Goal: Find specific page/section: Find specific page/section

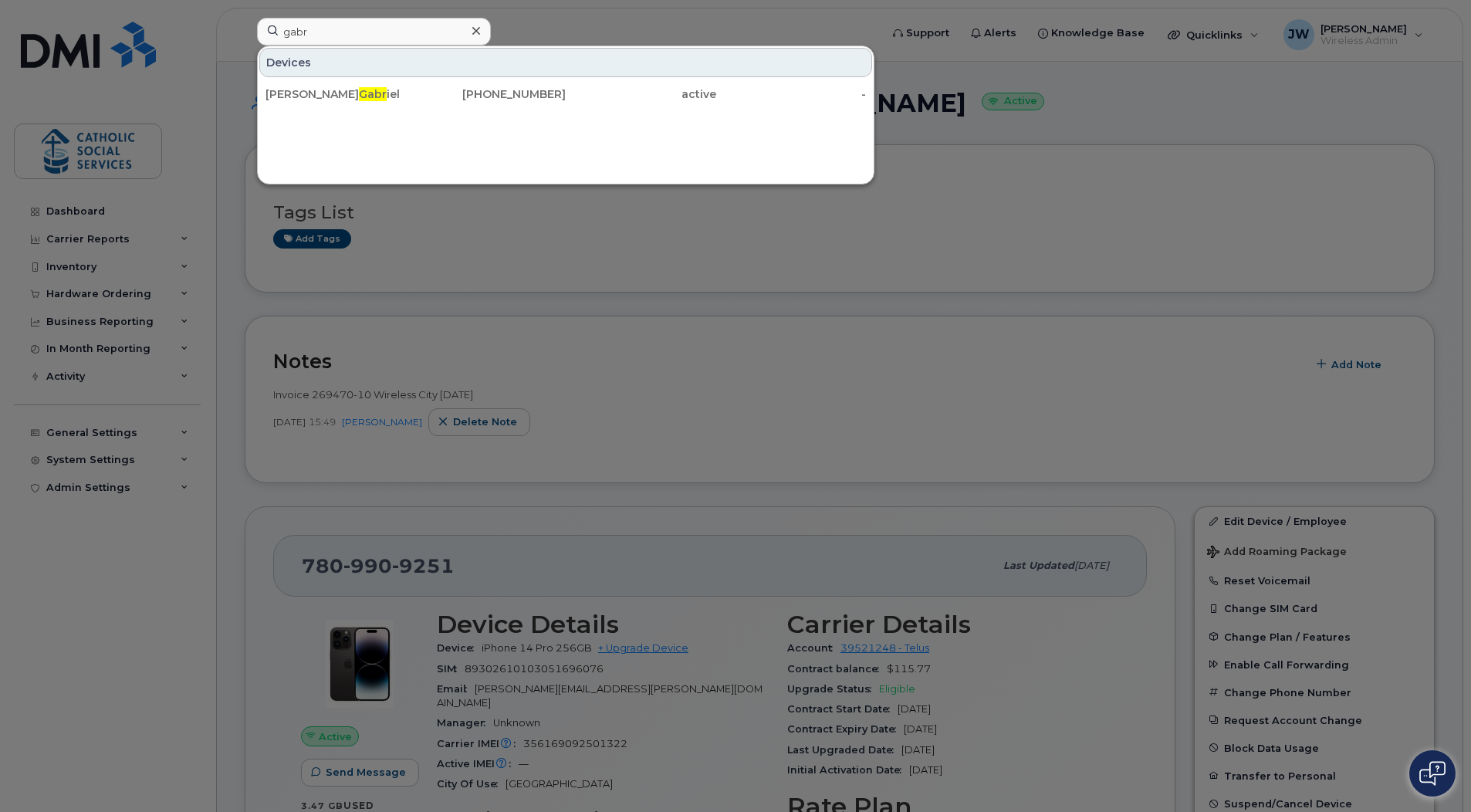
drag, startPoint x: 329, startPoint y: 36, endPoint x: 124, endPoint y: 17, distance: 205.9
click at [244, 18] on div "gabr Devices [PERSON_NAME] iel [PHONE_NUMBER] active -" at bounding box center [563, 35] width 638 height 34
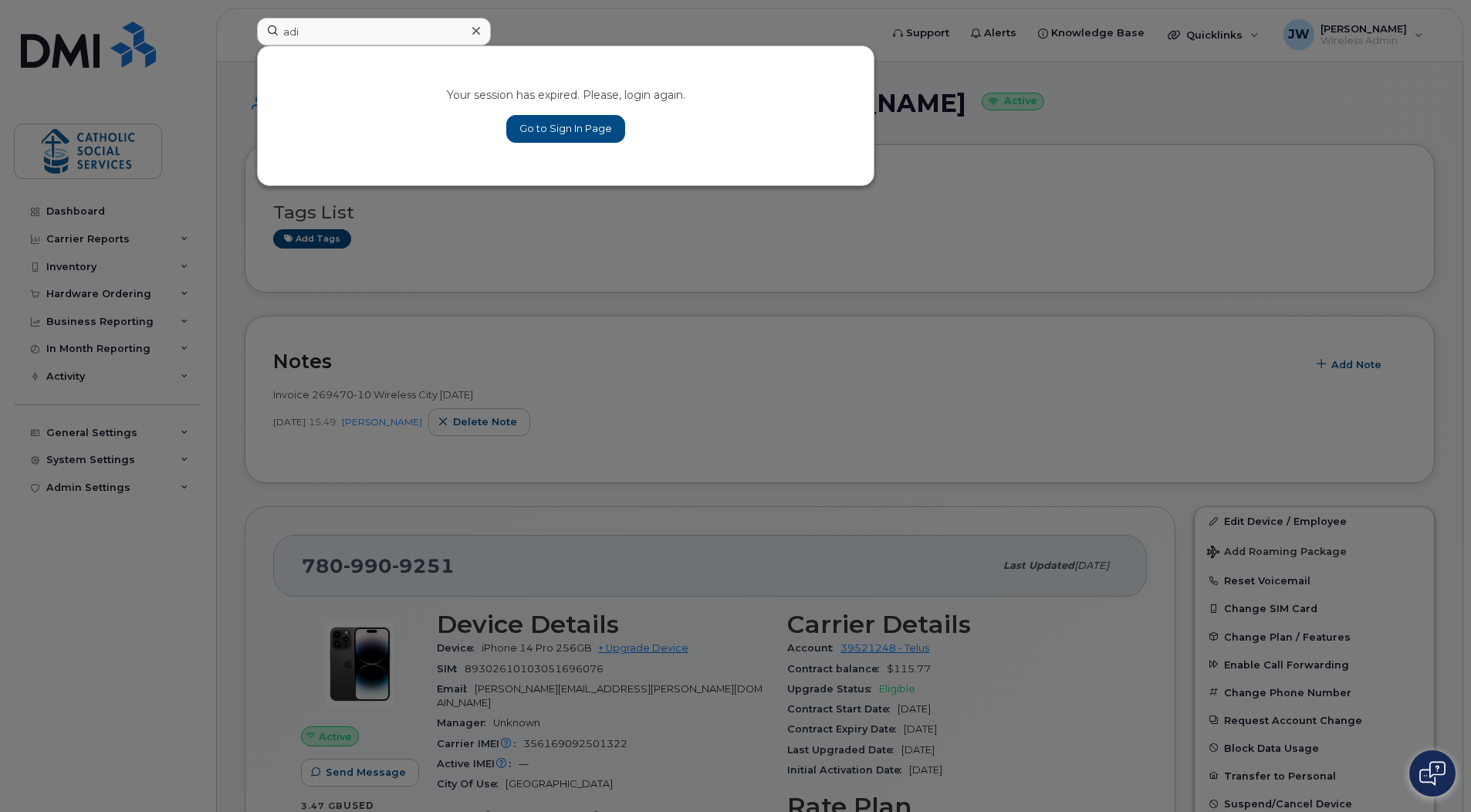
type input "adi"
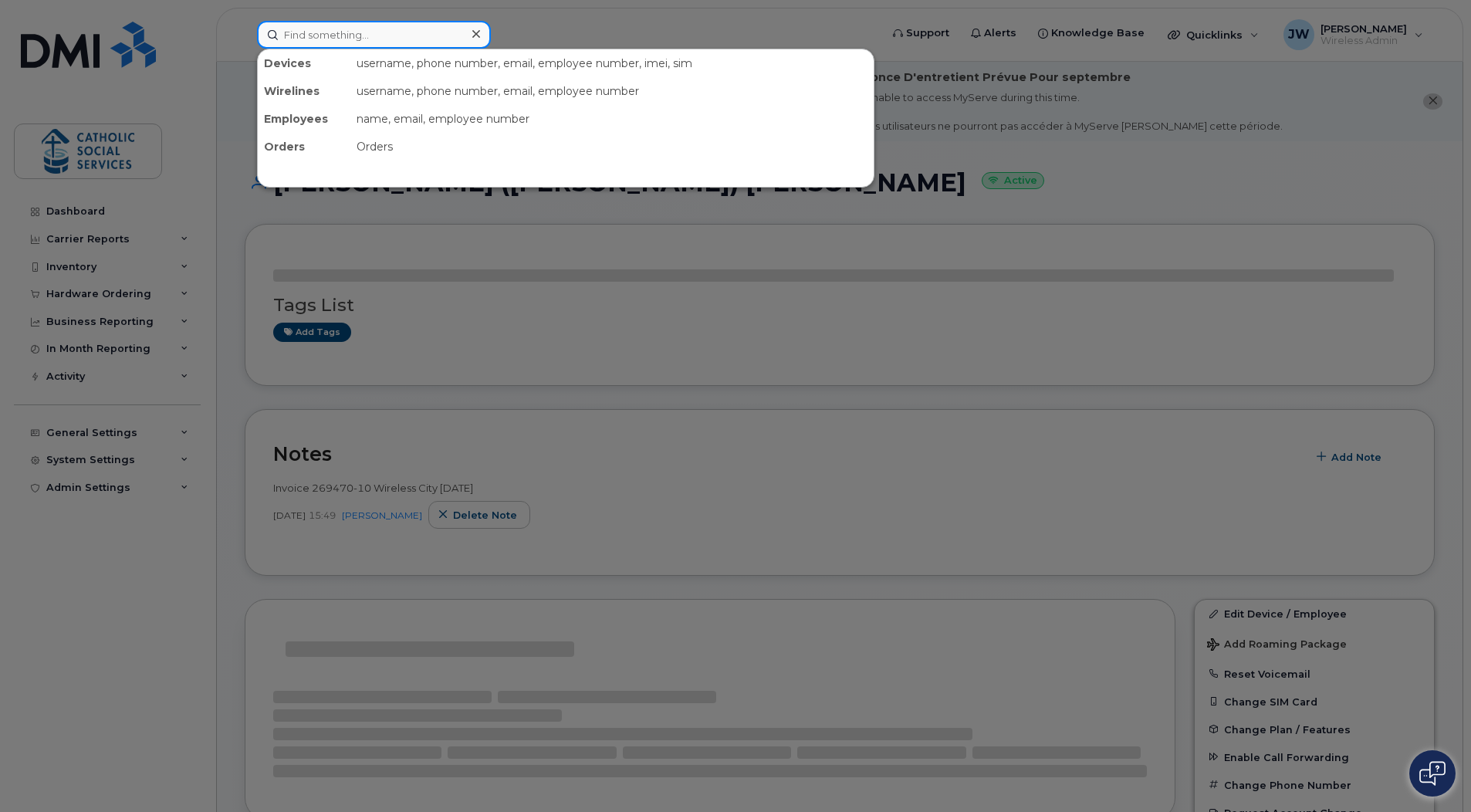
click at [319, 34] on input at bounding box center [374, 35] width 234 height 28
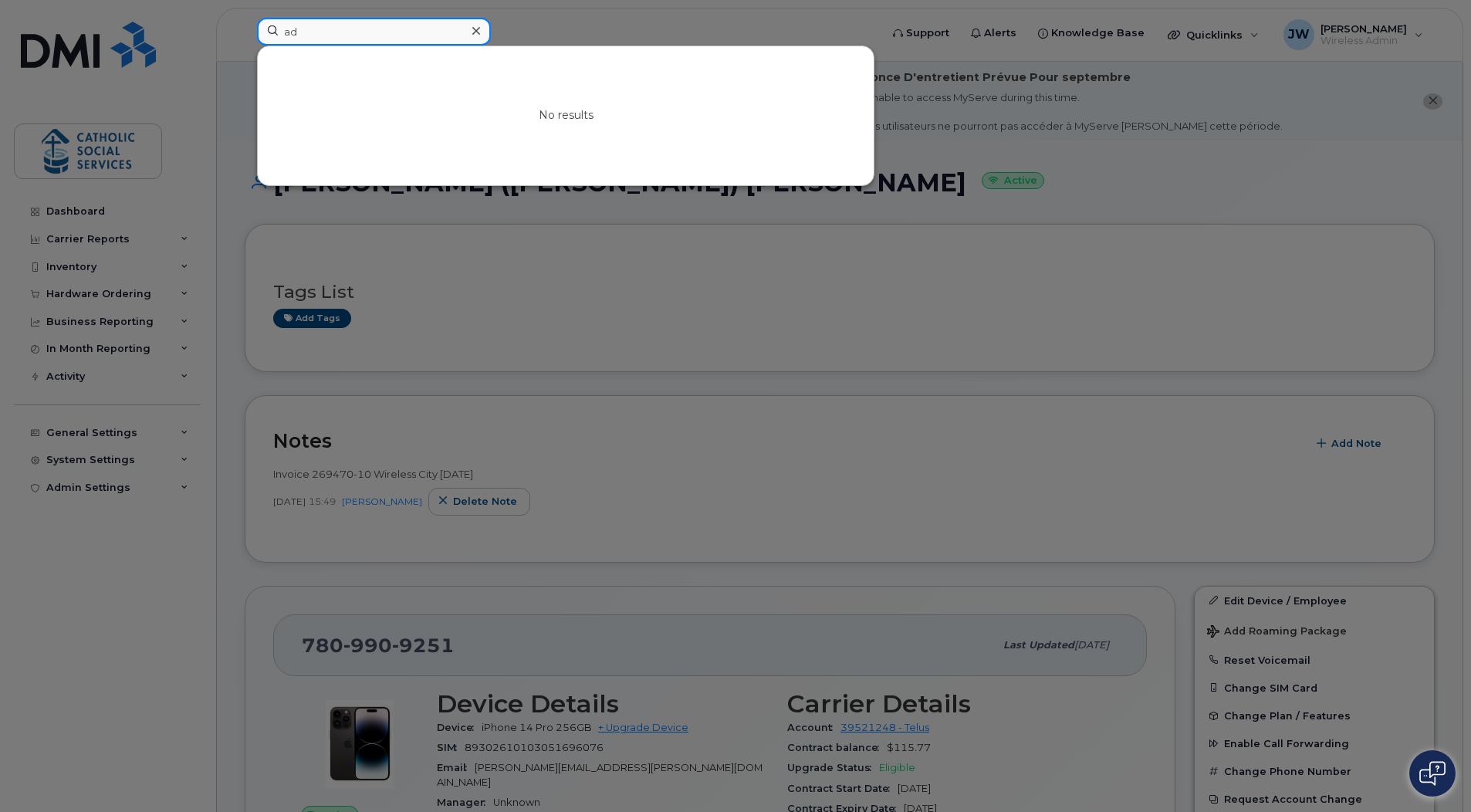
type input "a"
